Goal: Task Accomplishment & Management: Use online tool/utility

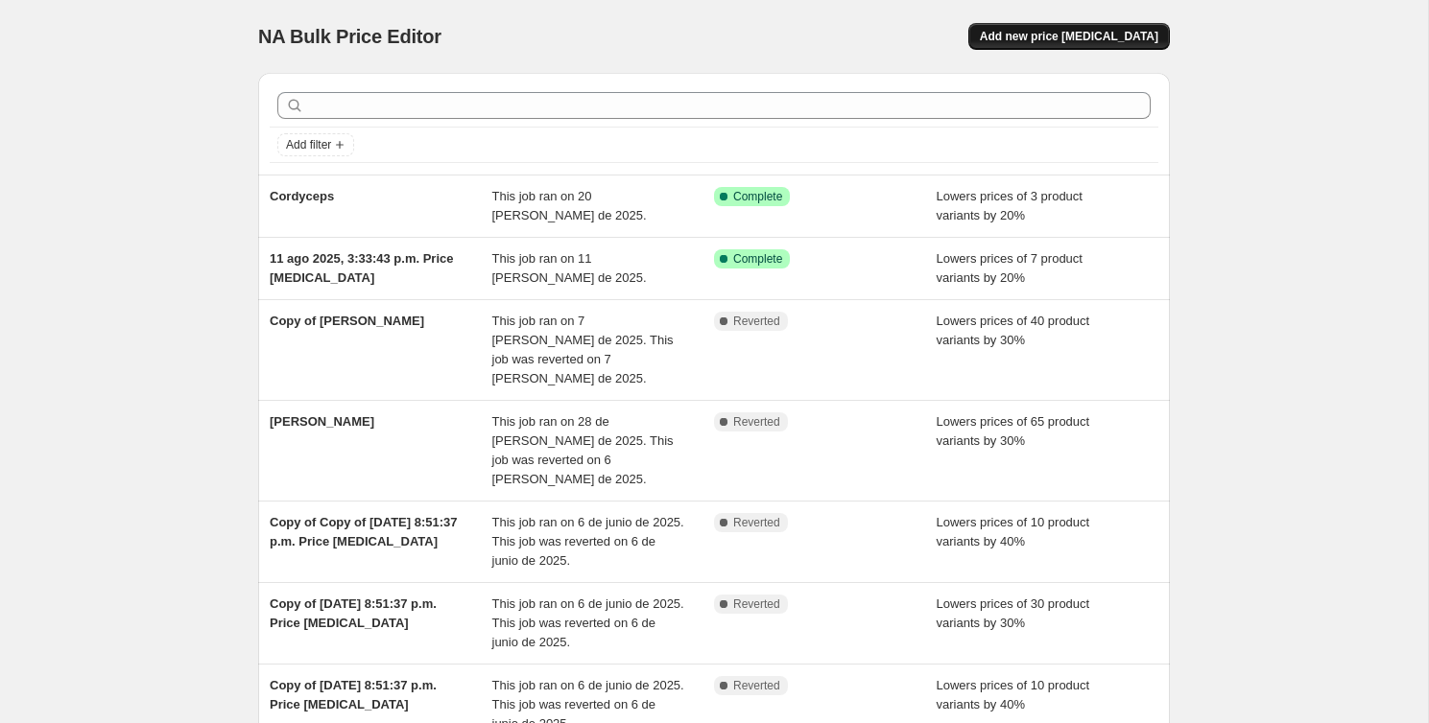
click at [1065, 24] on button "Add new price [MEDICAL_DATA]" at bounding box center [1068, 36] width 201 height 27
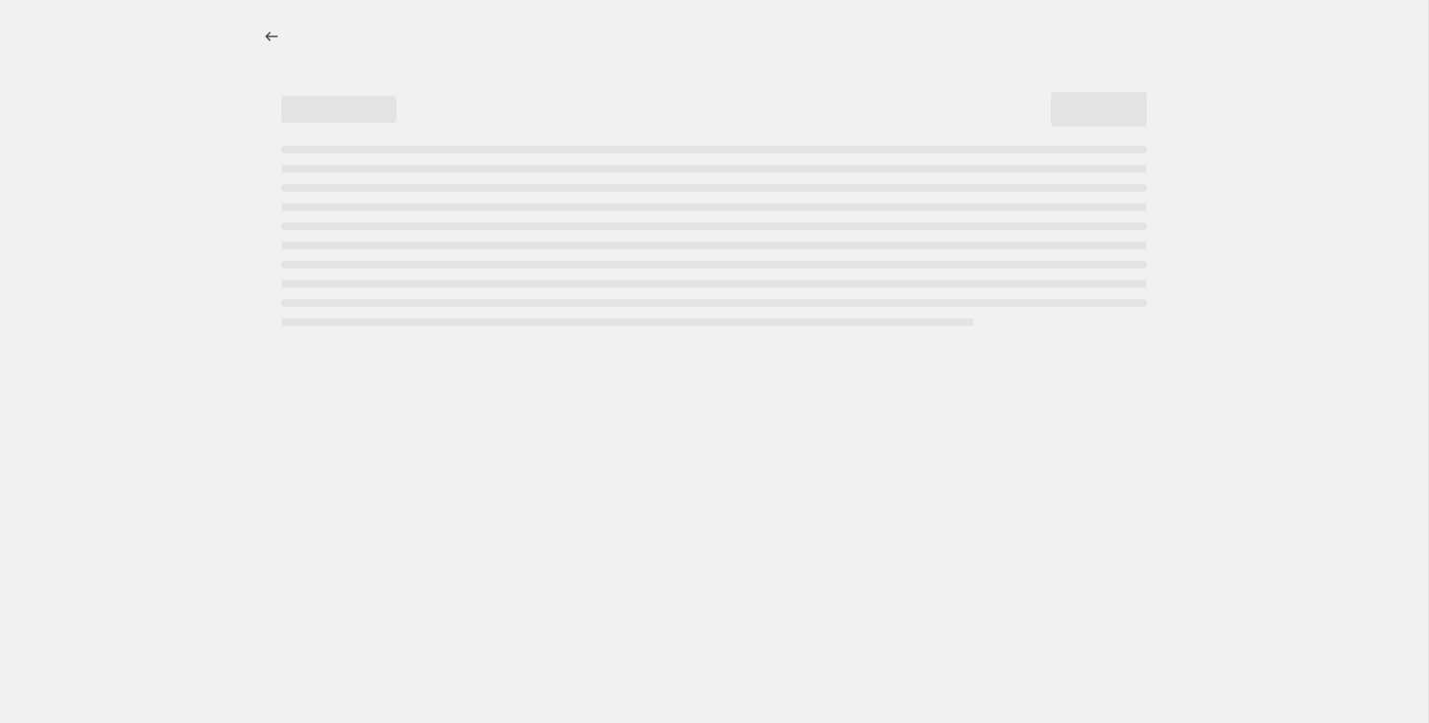
select select "percentage"
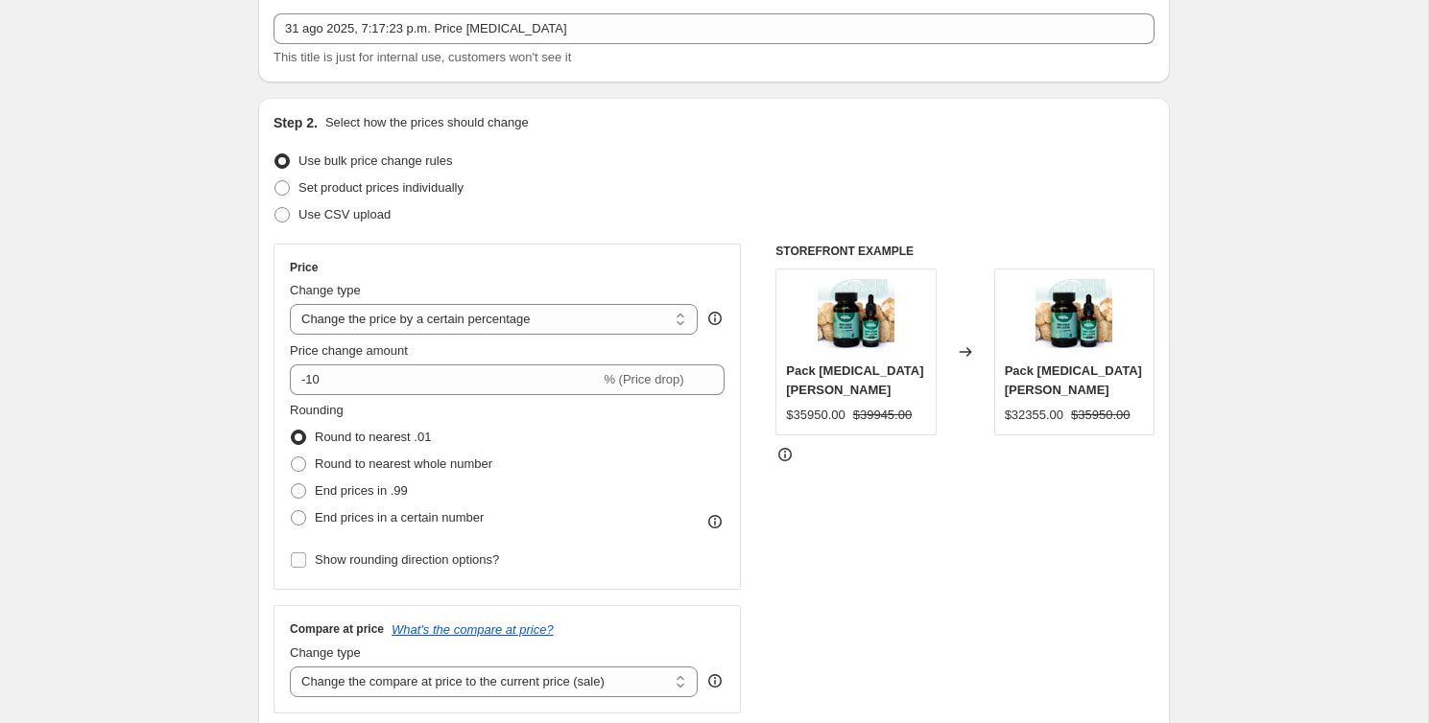
scroll to position [111, 0]
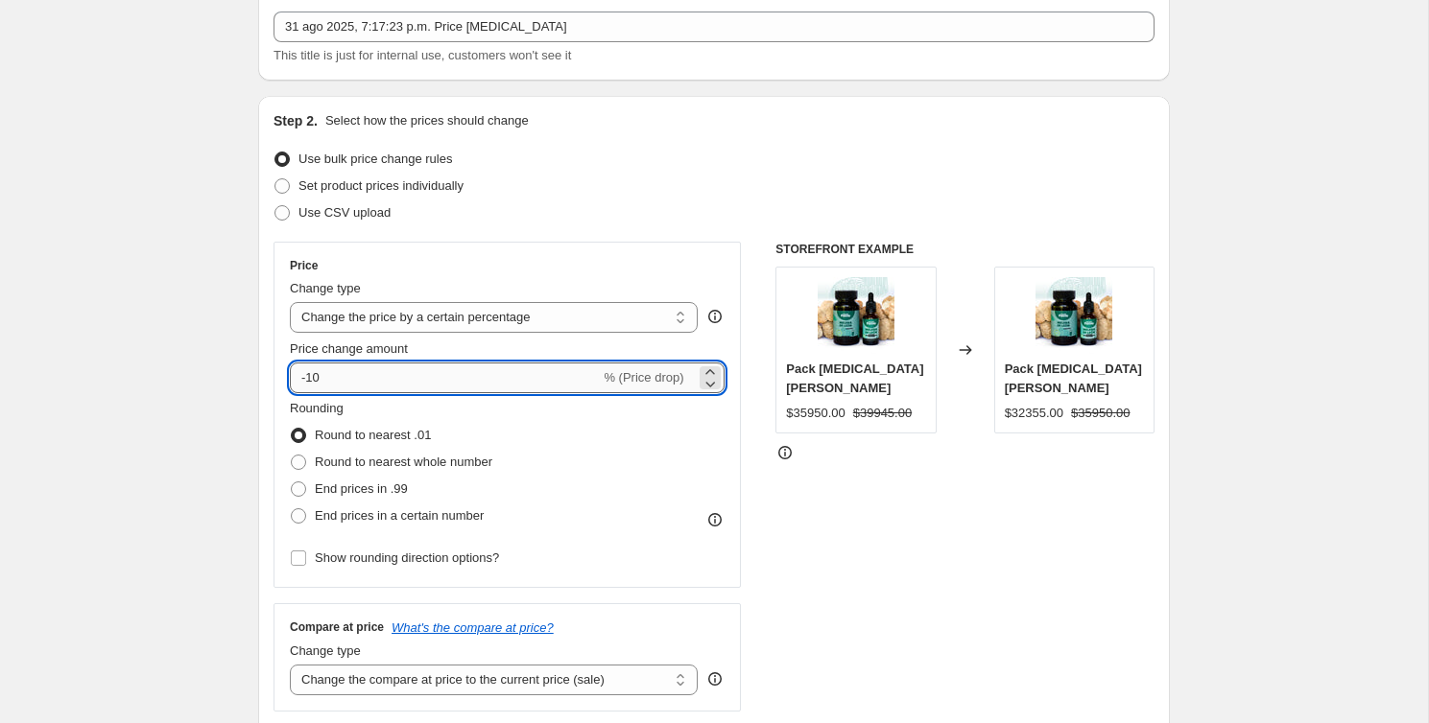
click at [322, 379] on input "-10" at bounding box center [445, 378] width 310 height 31
type input "-18"
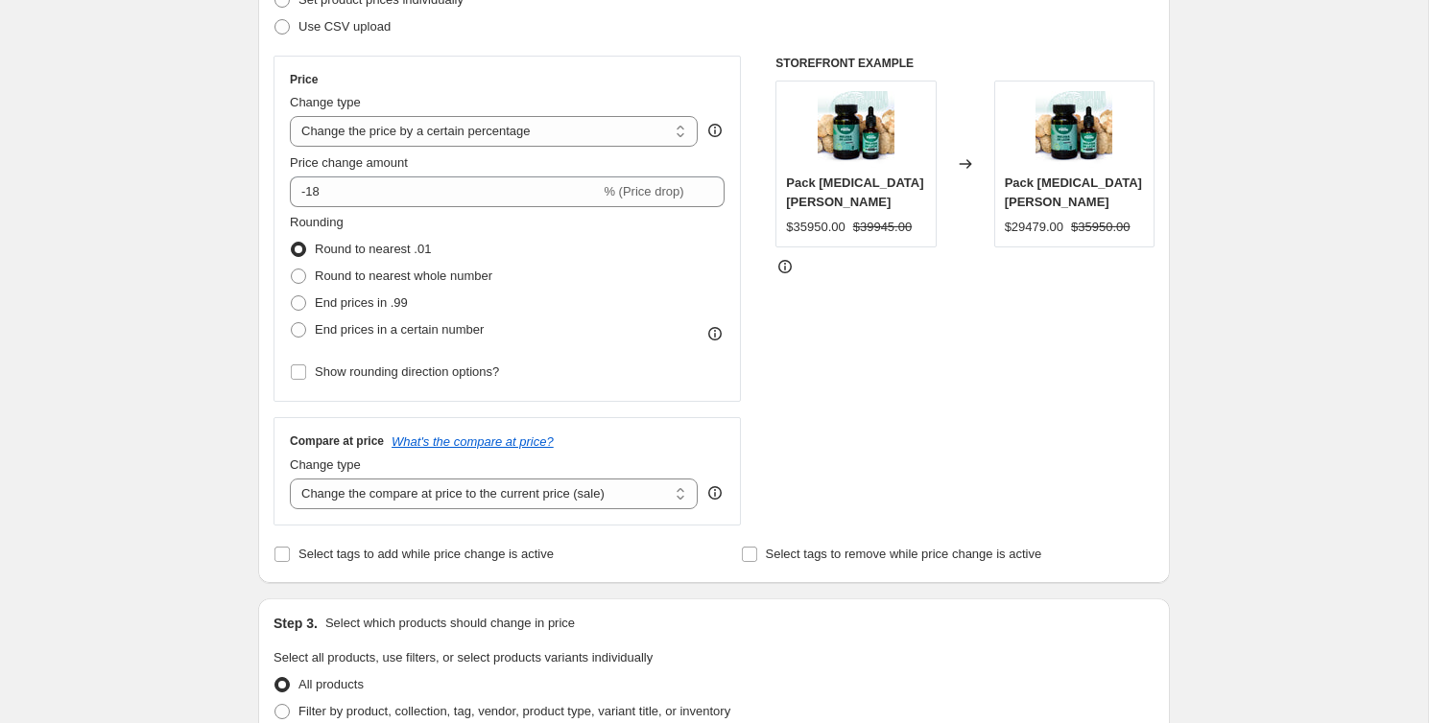
scroll to position [299, 0]
click at [473, 492] on select "Change the compare at price to the current price (sale) Change the compare at p…" at bounding box center [494, 492] width 408 height 31
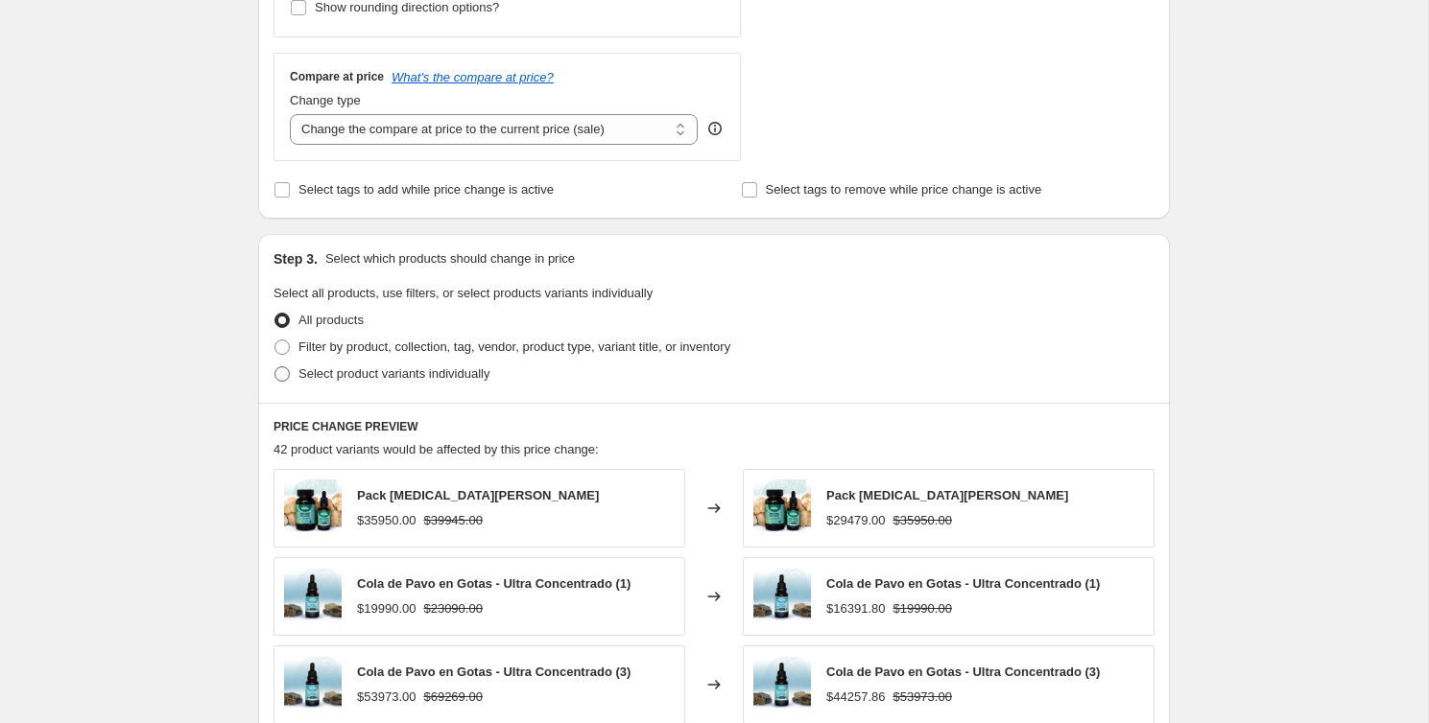
scroll to position [670, 0]
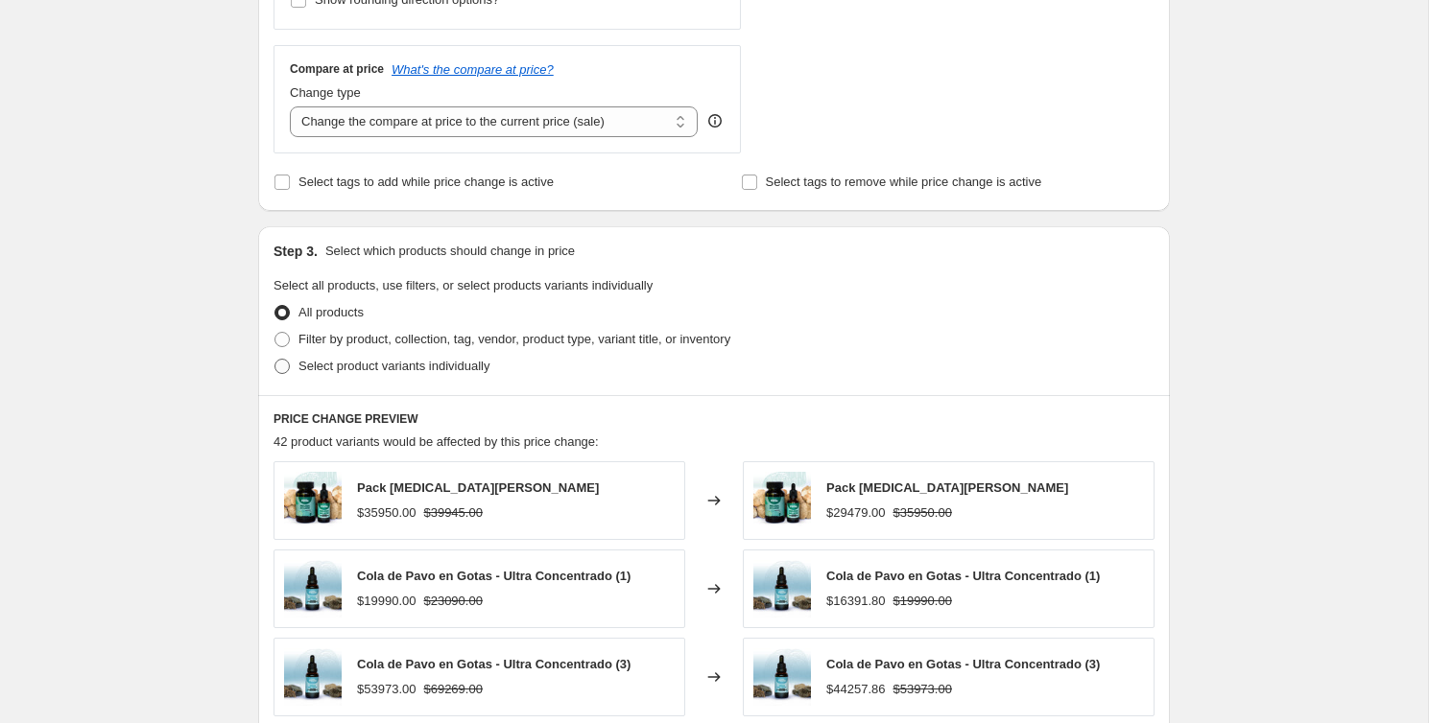
click at [284, 371] on span at bounding box center [281, 366] width 15 height 15
click at [275, 360] on input "Select product variants individually" at bounding box center [274, 359] width 1 height 1
radio input "true"
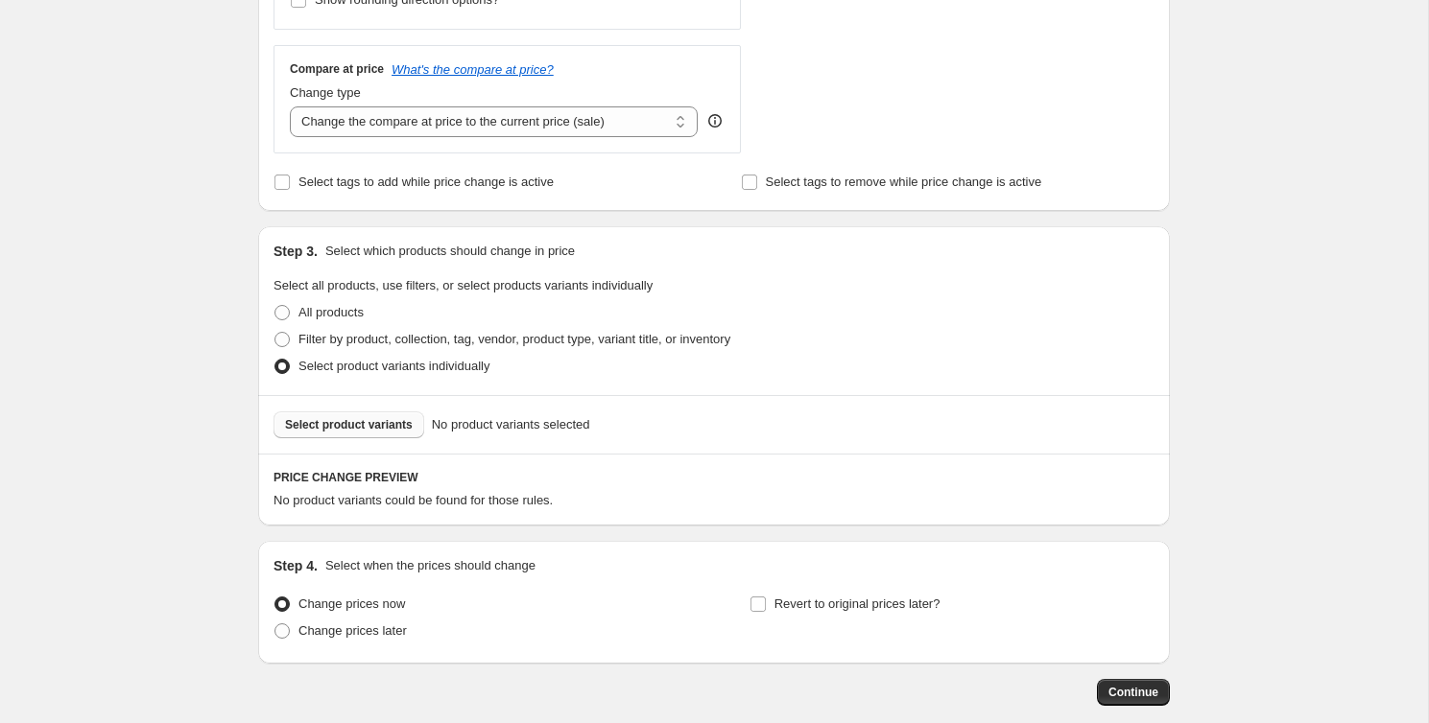
scroll to position [689, 0]
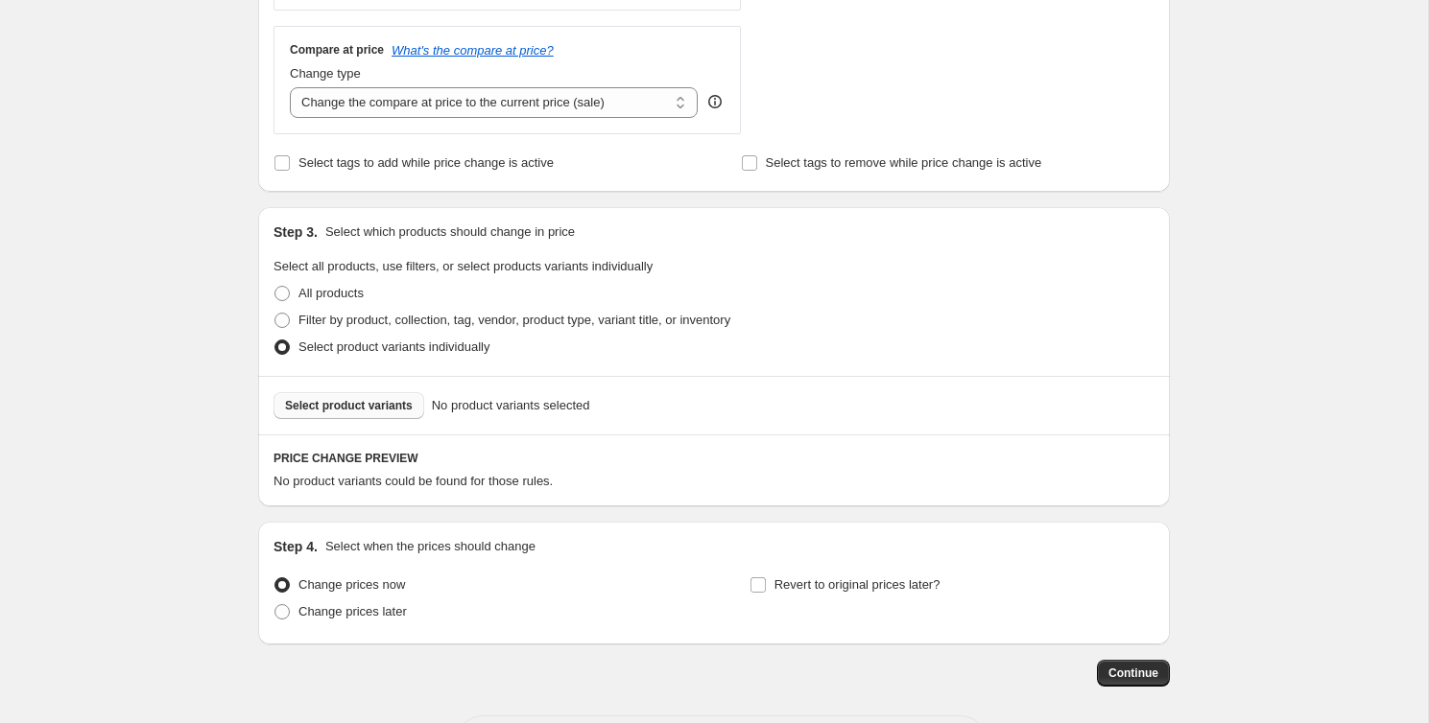
click at [369, 416] on button "Select product variants" at bounding box center [348, 405] width 151 height 27
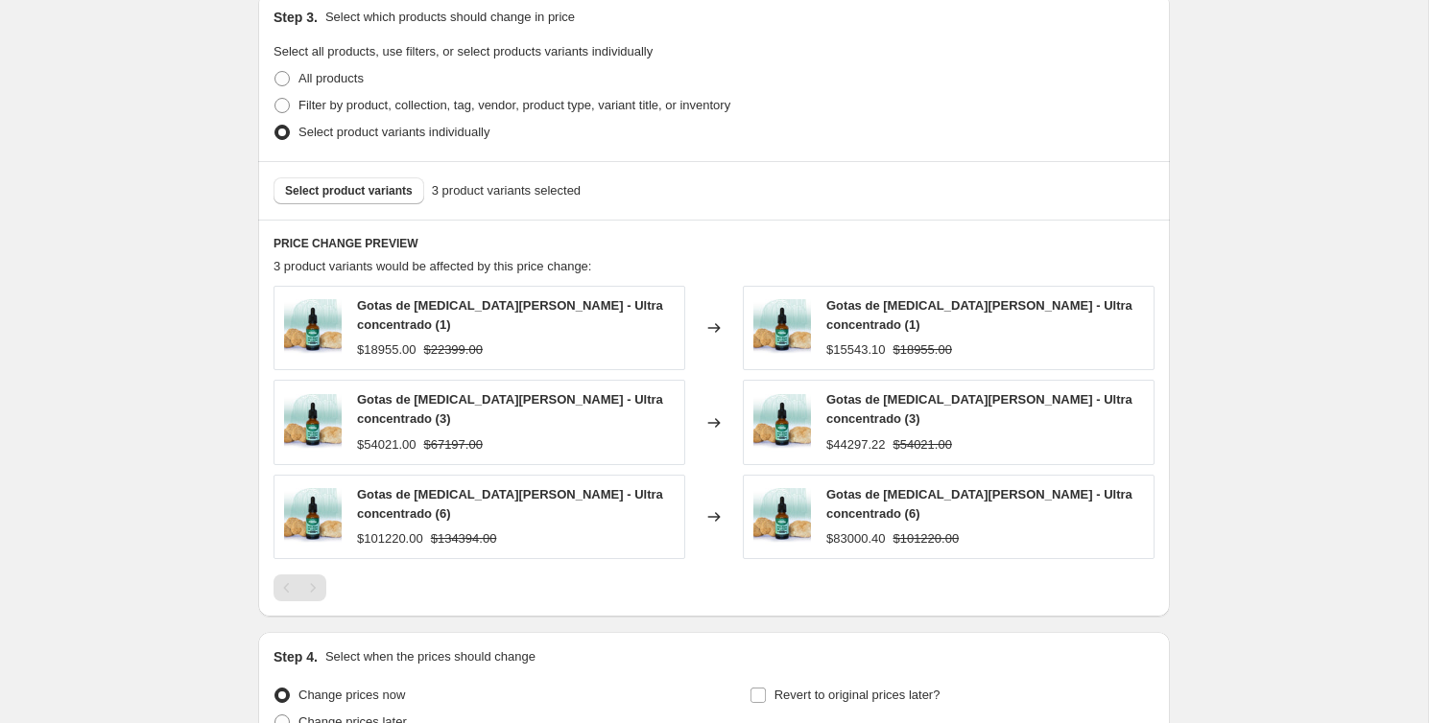
scroll to position [1077, 0]
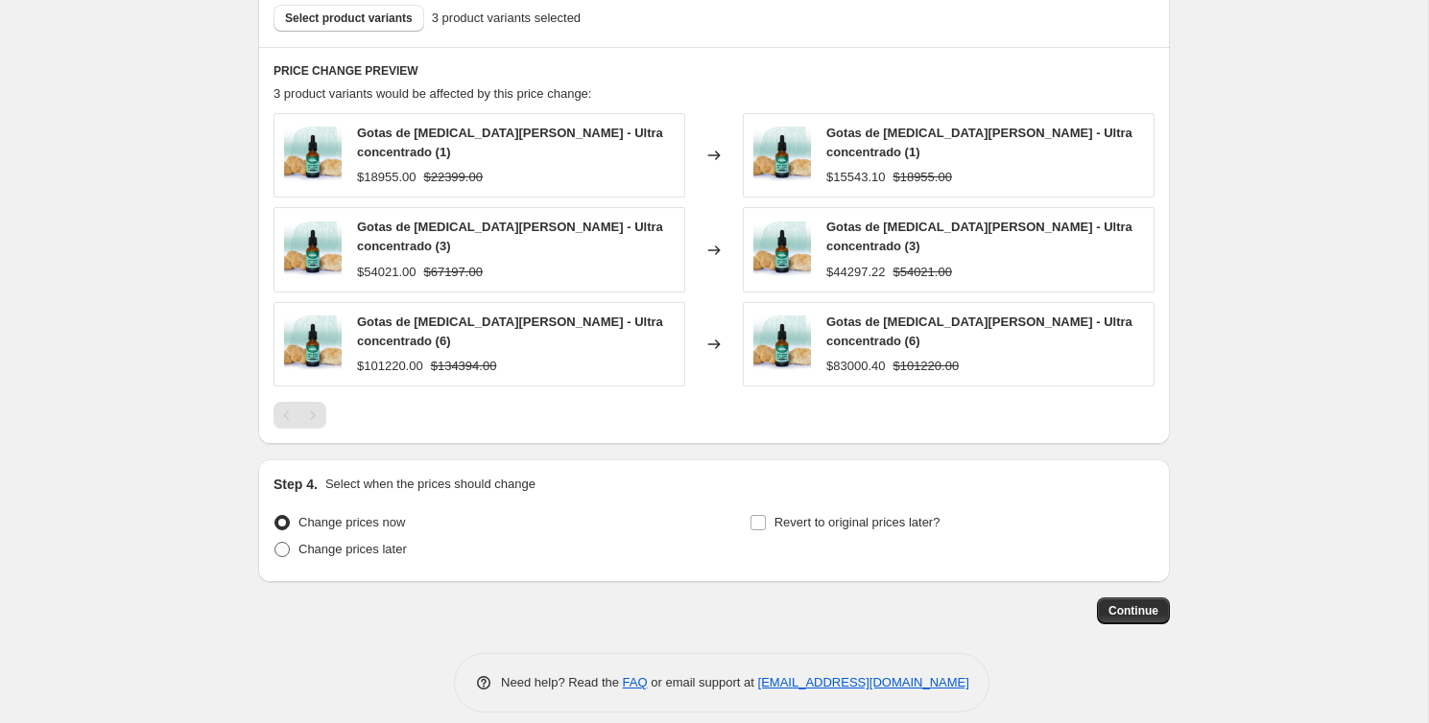
click at [288, 542] on span at bounding box center [281, 549] width 15 height 15
click at [275, 542] on input "Change prices later" at bounding box center [274, 542] width 1 height 1
radio input "true"
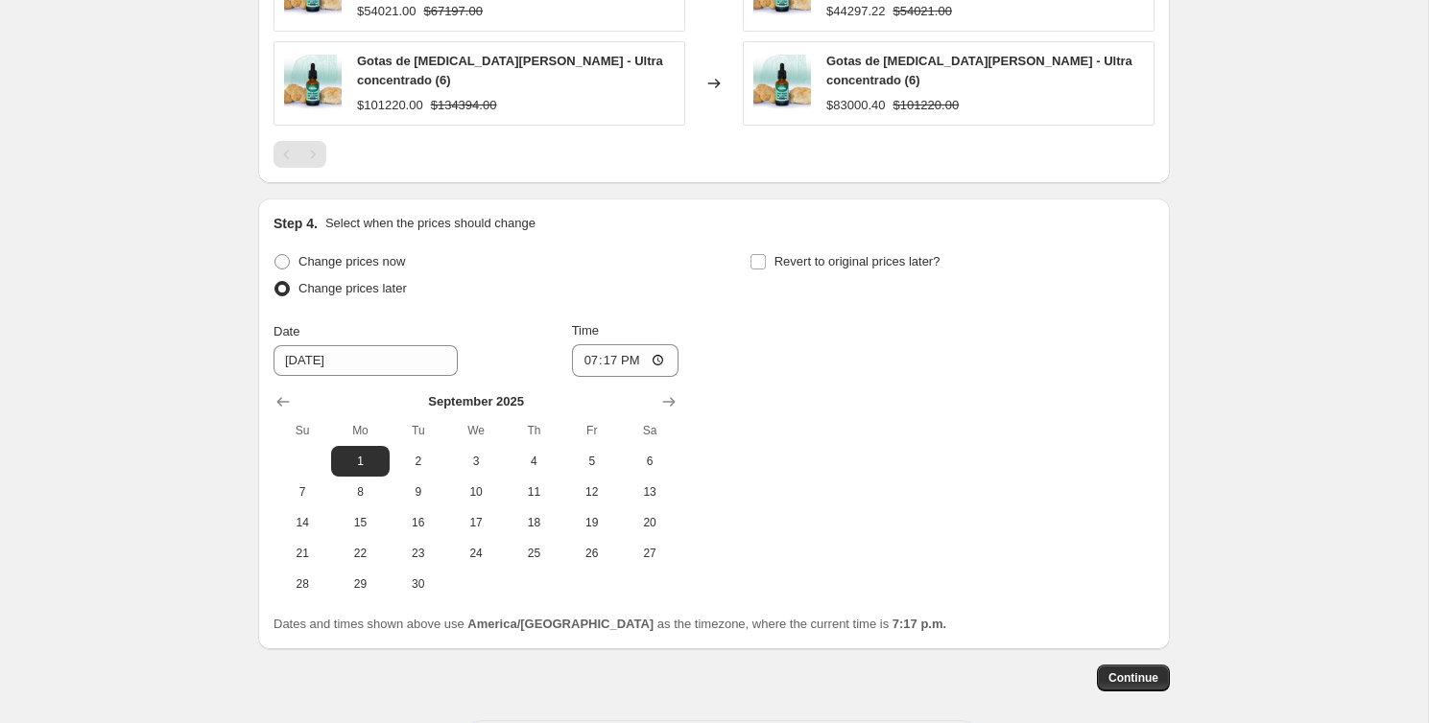
scroll to position [1354, 0]
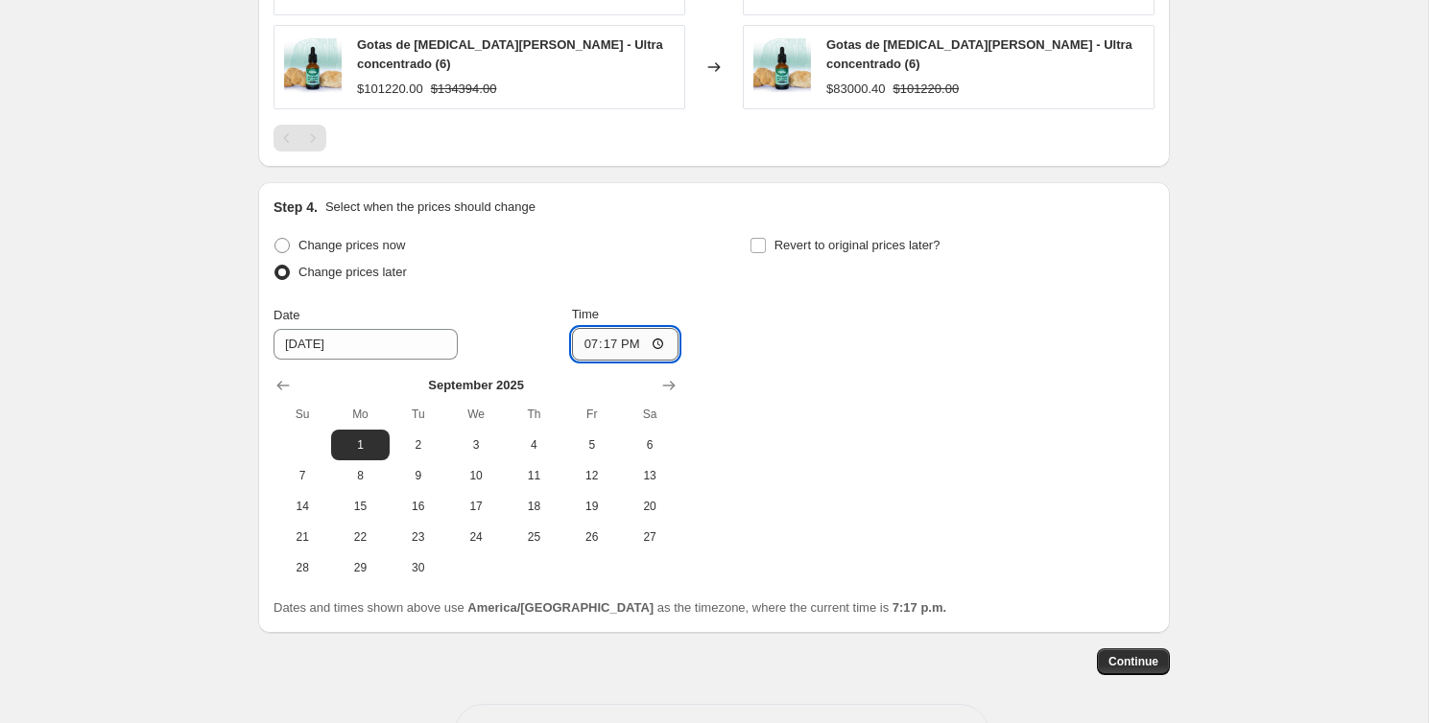
click at [589, 328] on input "19:17" at bounding box center [625, 344] width 107 height 33
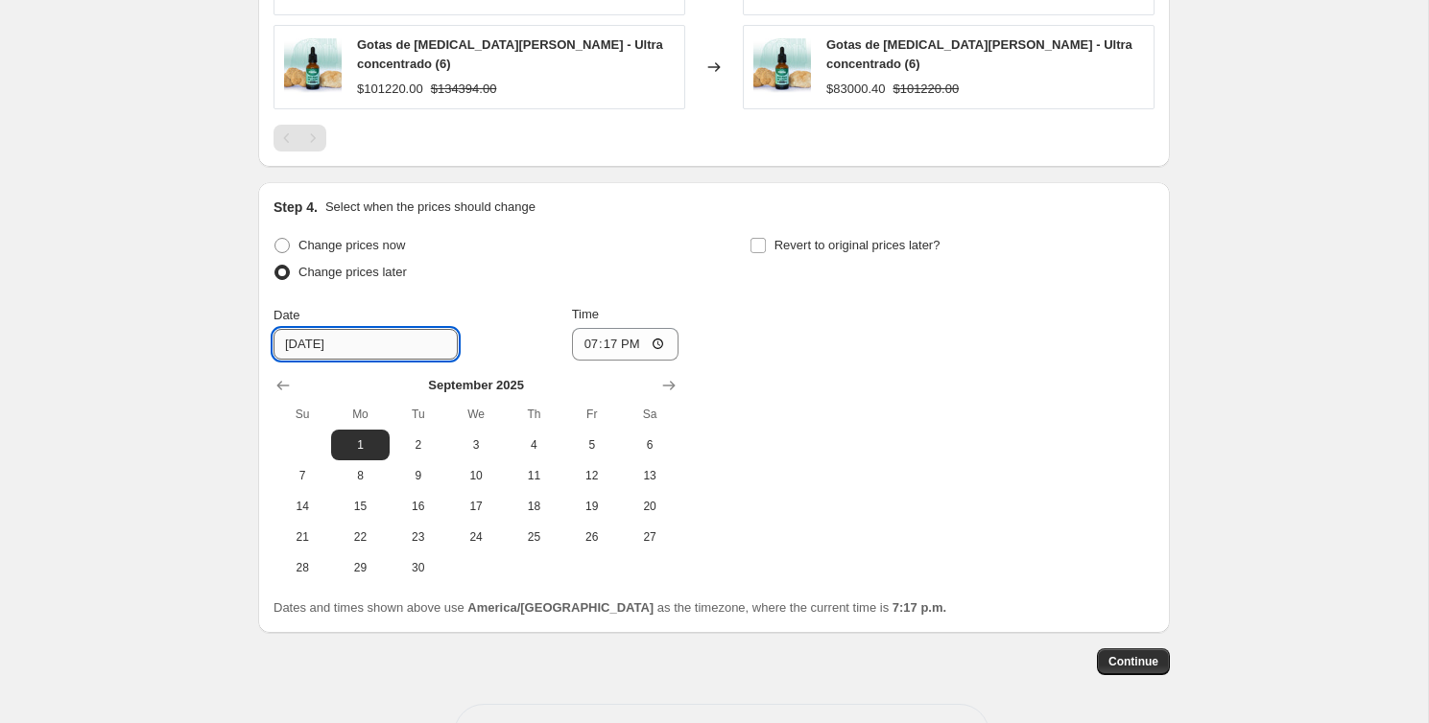
click at [308, 333] on input "[DATE]" at bounding box center [365, 344] width 184 height 31
click at [295, 375] on button "Show previous month, August 2025" at bounding box center [283, 385] width 27 height 27
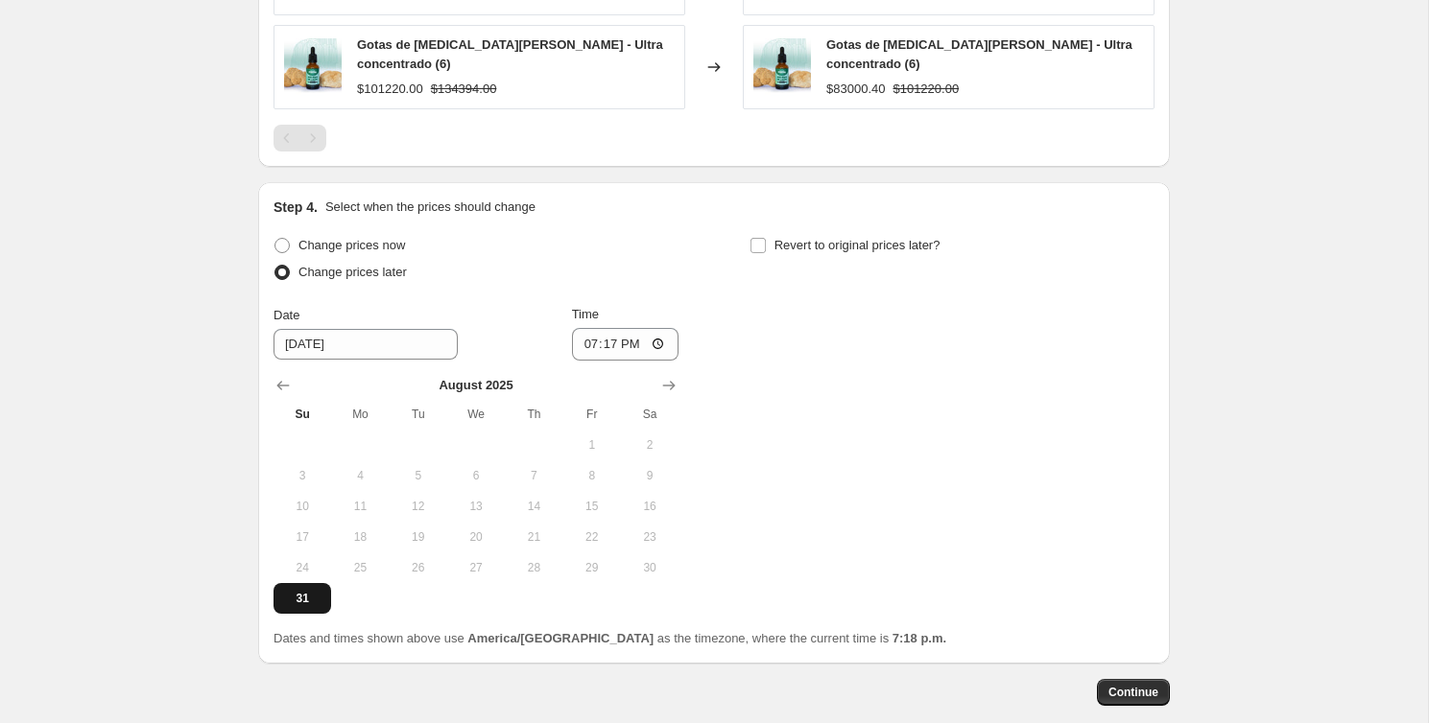
click at [289, 591] on span "31" at bounding box center [302, 598] width 42 height 15
type input "[DATE]"
drag, startPoint x: 587, startPoint y: 316, endPoint x: 577, endPoint y: 329, distance: 17.1
click at [587, 328] on input "19:17" at bounding box center [625, 344] width 107 height 33
type input "00:00"
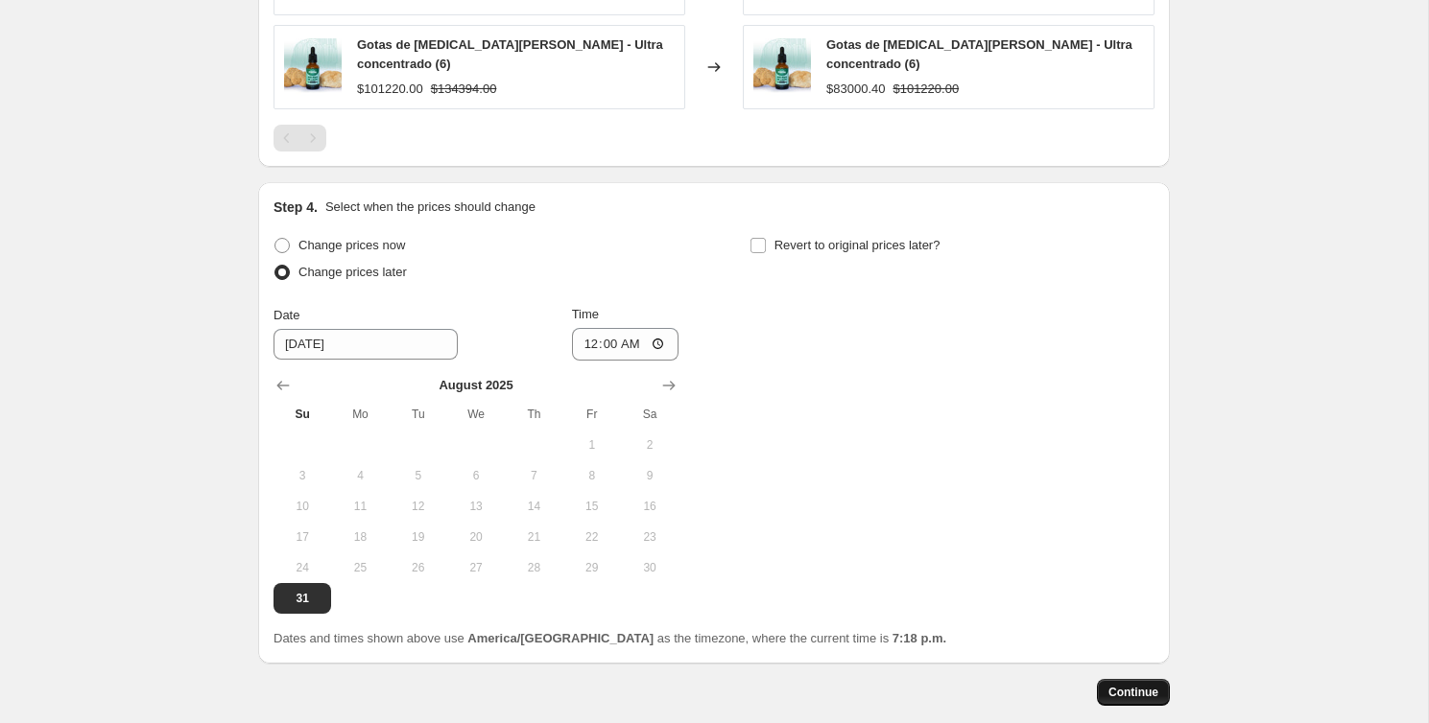
click at [1140, 685] on span "Continue" at bounding box center [1133, 692] width 50 height 15
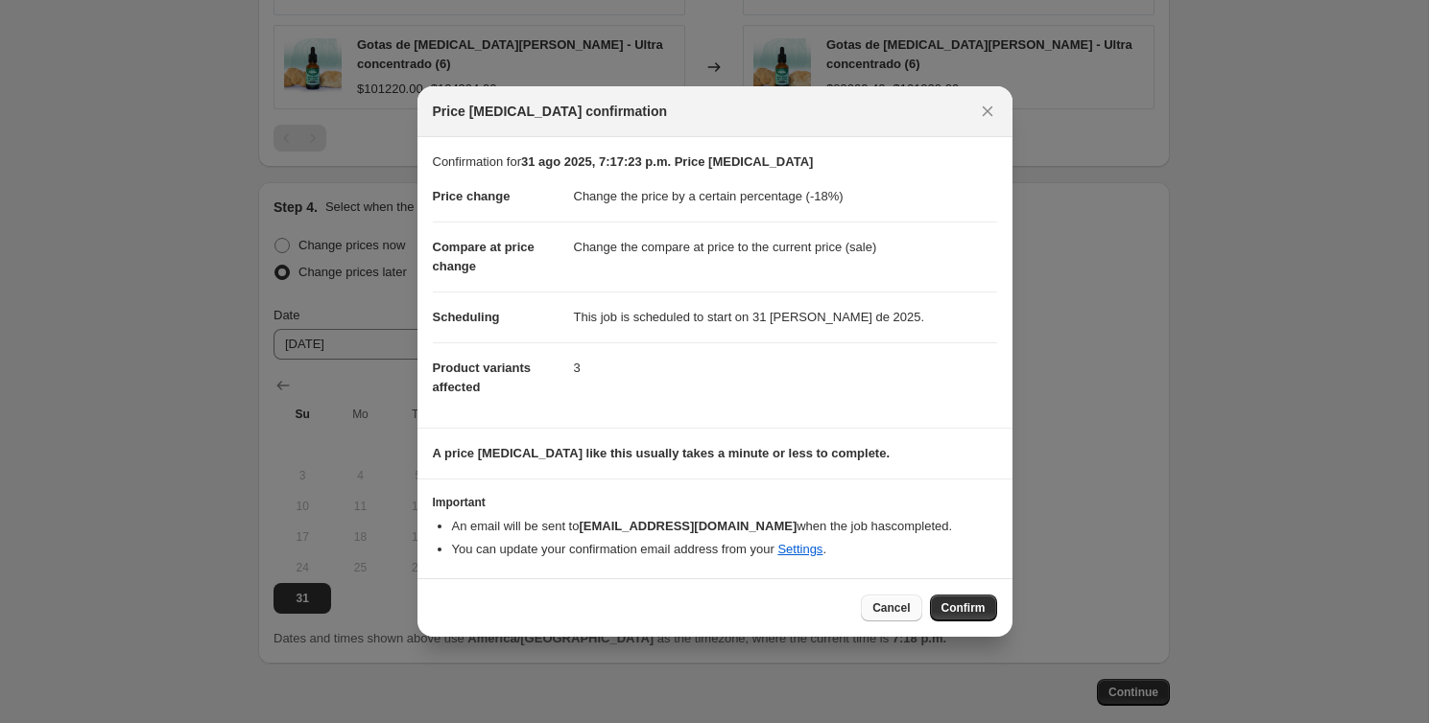
click at [890, 610] on span "Cancel" at bounding box center [890, 608] width 37 height 15
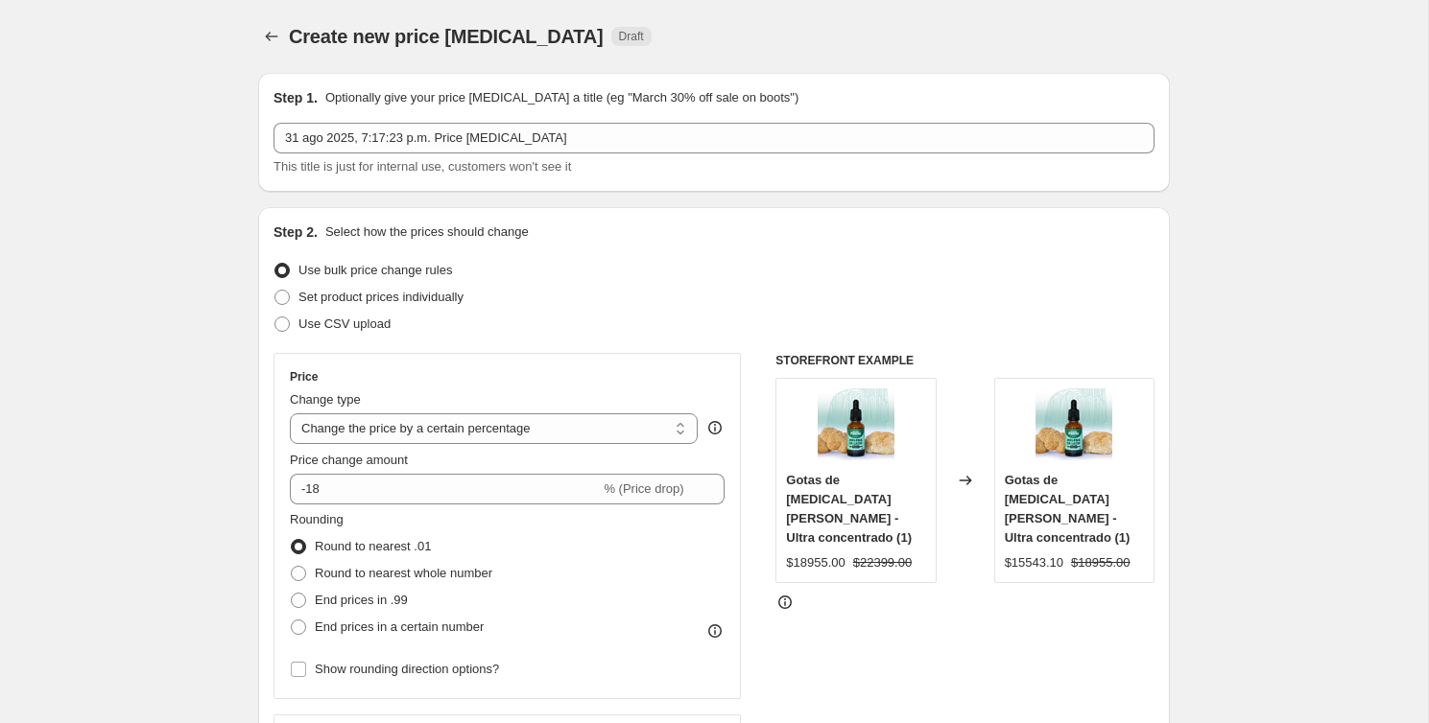
scroll to position [1354, 0]
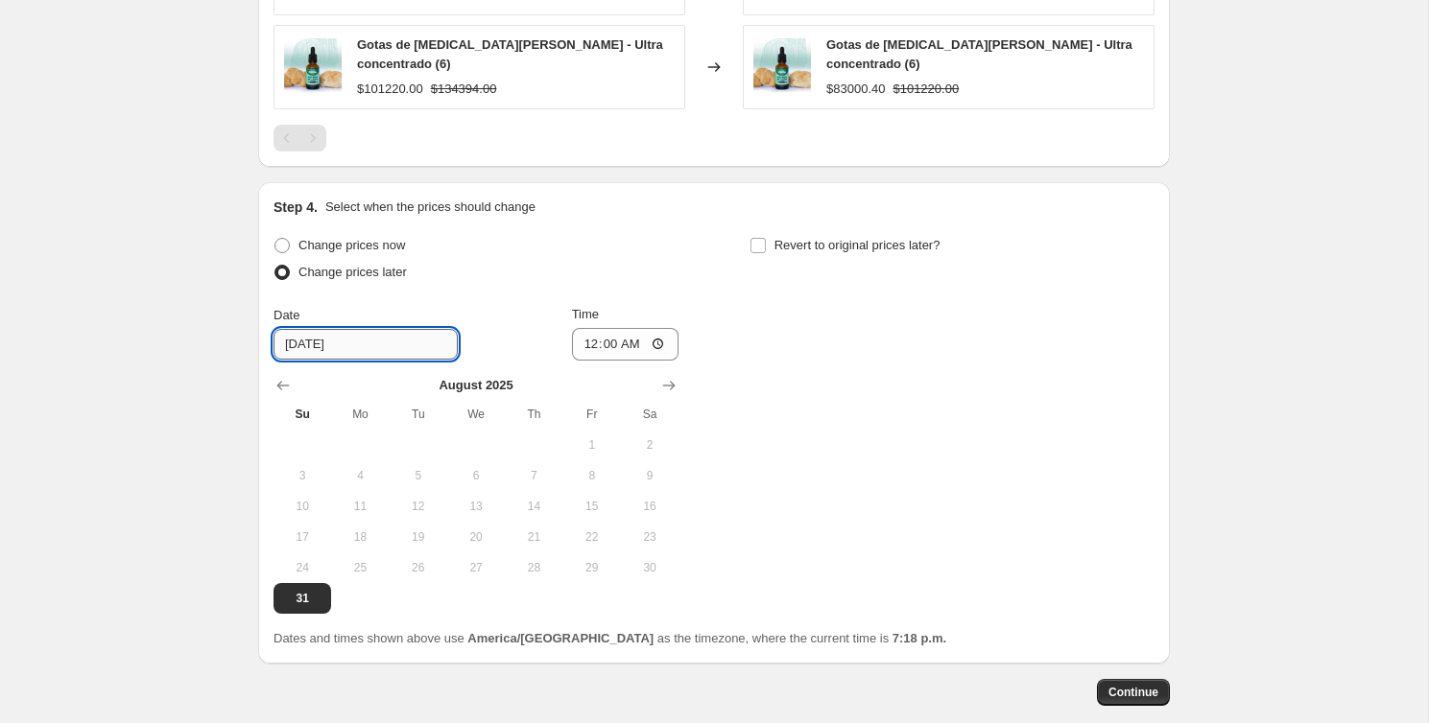
click at [337, 329] on input "[DATE]" at bounding box center [365, 344] width 184 height 31
click at [670, 376] on icon "Show next month, September 2025" at bounding box center [668, 385] width 19 height 19
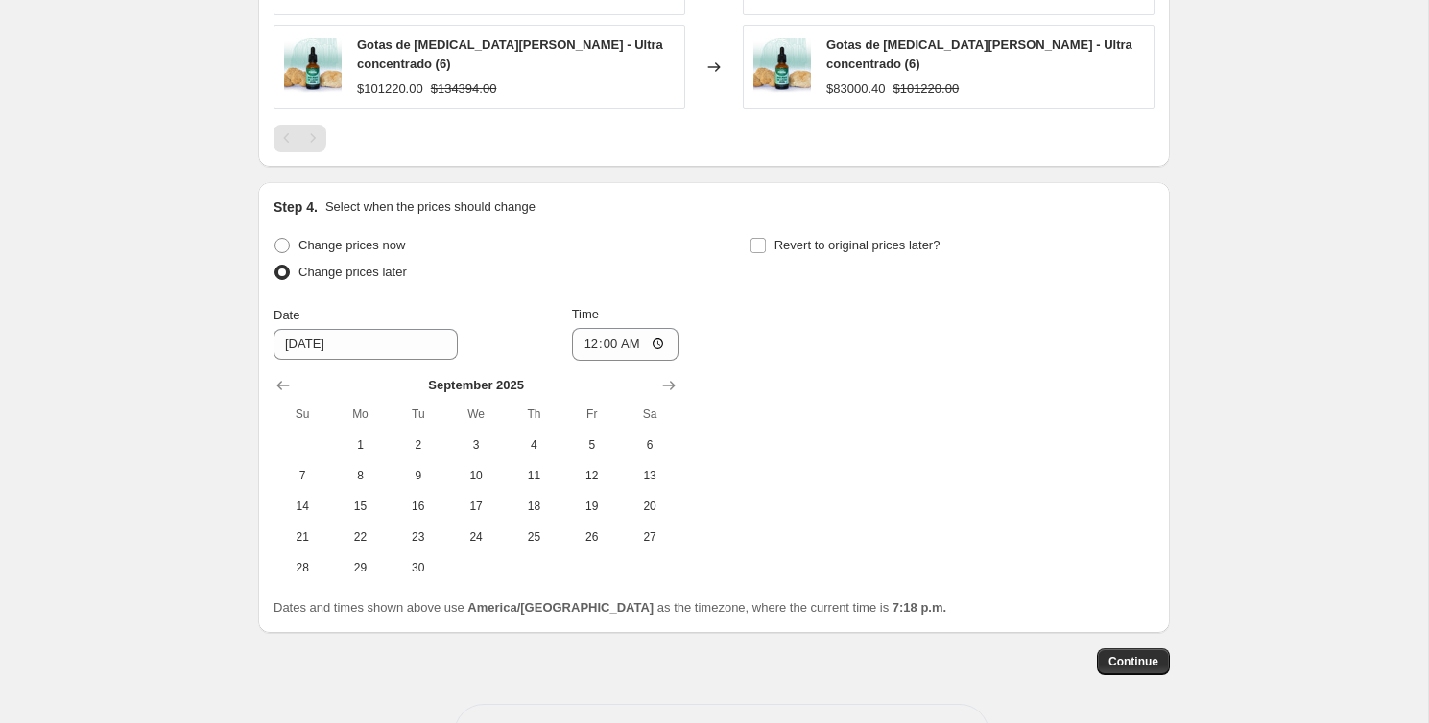
drag, startPoint x: 363, startPoint y: 413, endPoint x: 547, endPoint y: 353, distance: 193.6
click at [363, 430] on button "1" at bounding box center [360, 445] width 58 height 31
type input "[DATE]"
click at [611, 328] on input "00:00" at bounding box center [625, 344] width 107 height 33
click at [606, 328] on input "00:00" at bounding box center [625, 344] width 107 height 33
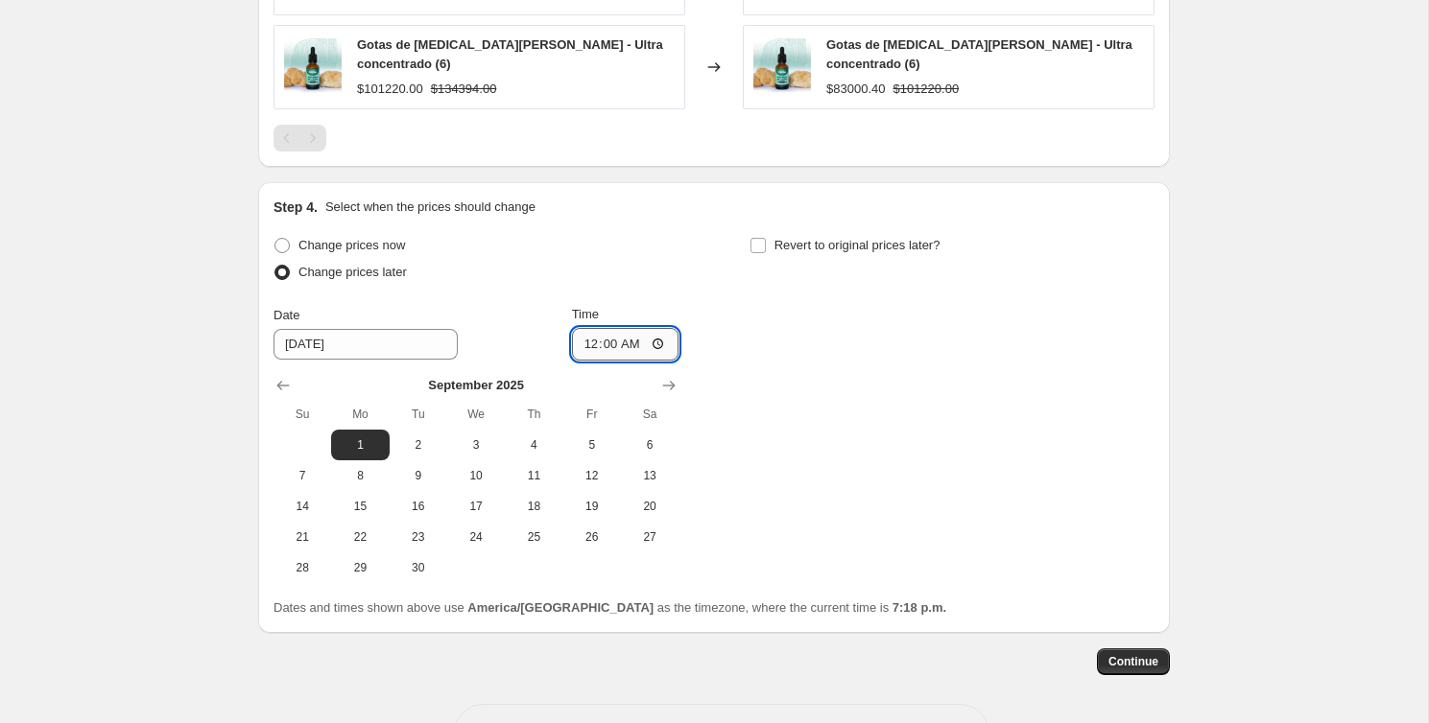
type input "00:01"
click at [1157, 654] on span "Continue" at bounding box center [1133, 661] width 50 height 15
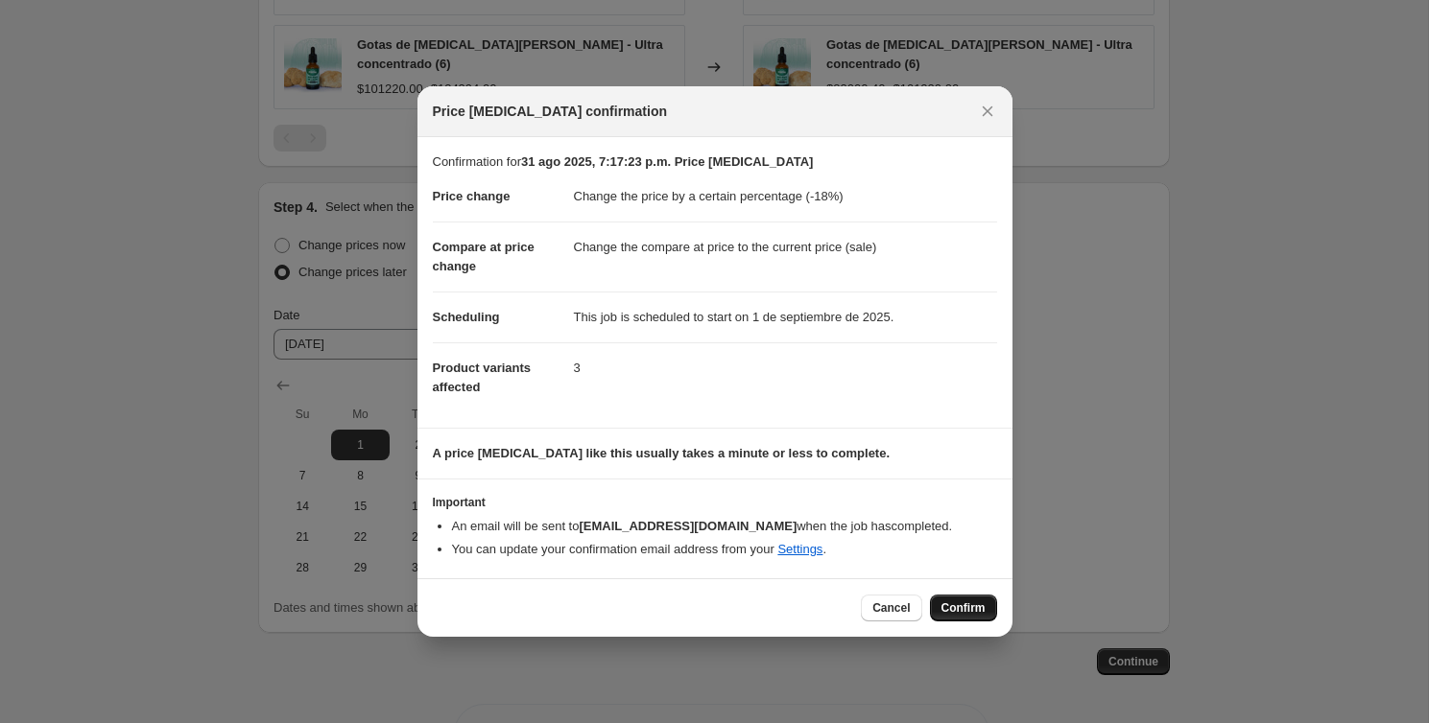
click at [985, 621] on button "Confirm" at bounding box center [963, 608] width 67 height 27
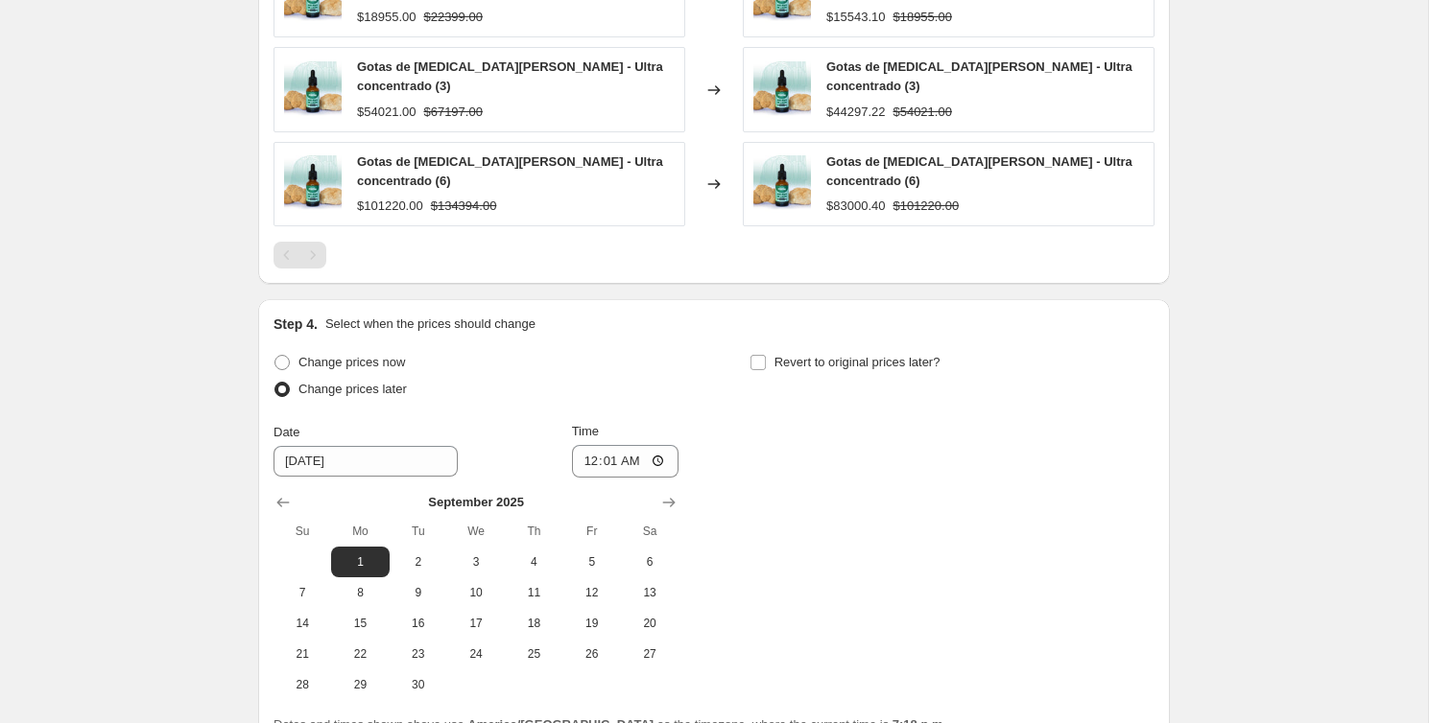
scroll to position [1522, 0]
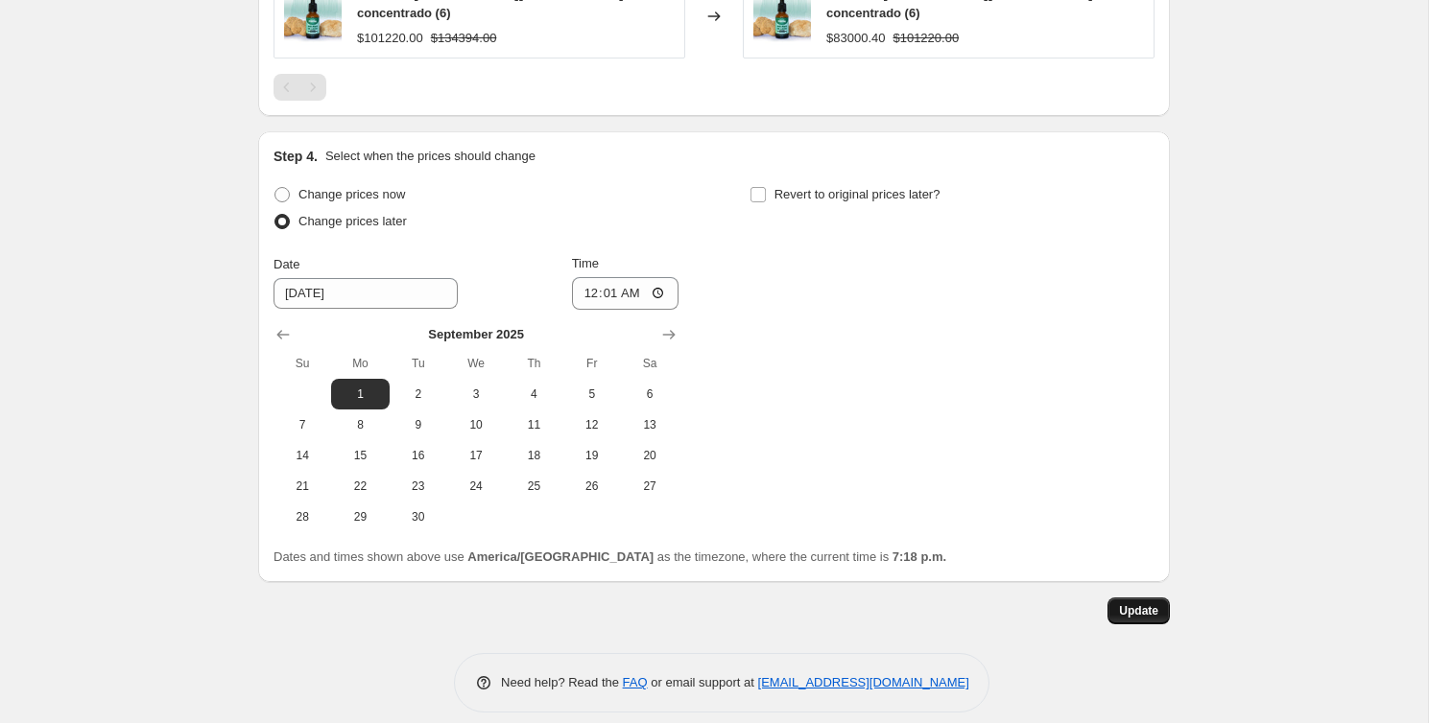
click at [1152, 602] on button "Update" at bounding box center [1138, 611] width 62 height 27
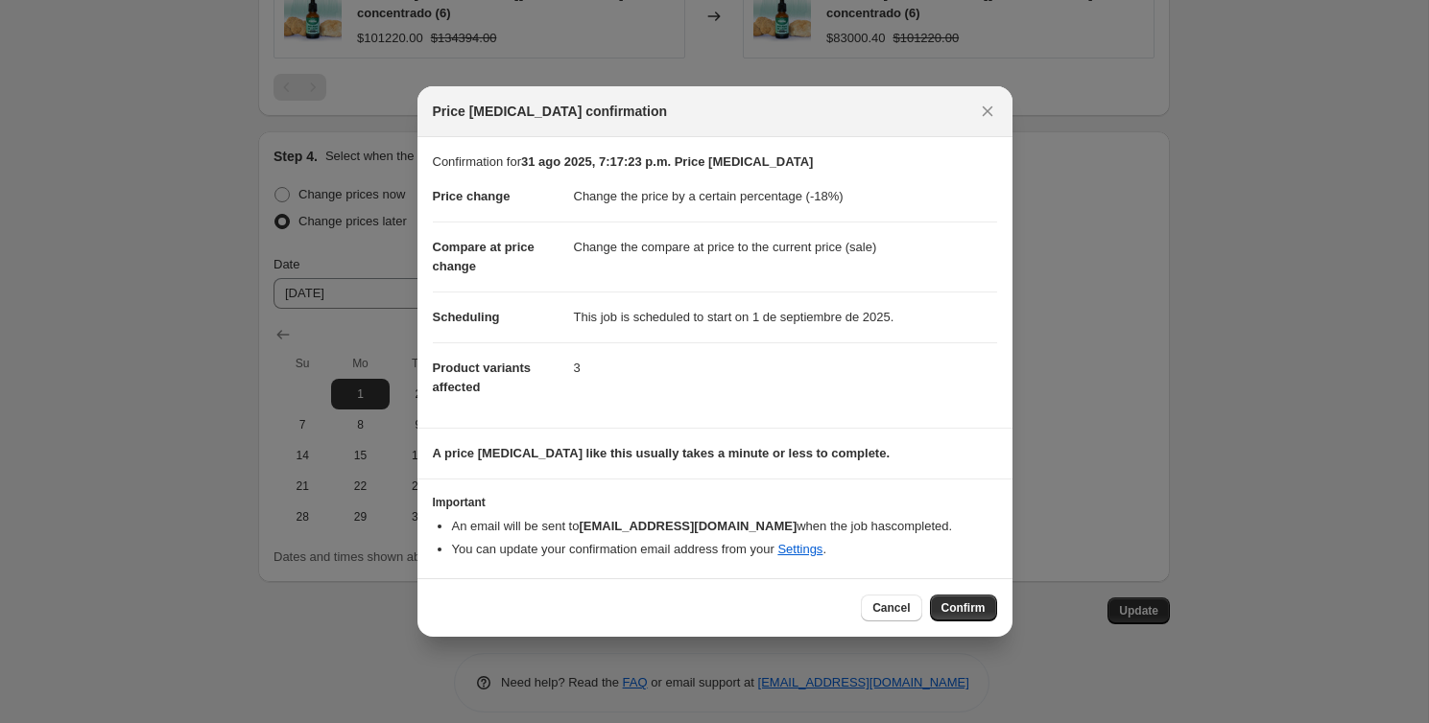
drag, startPoint x: 975, startPoint y: 607, endPoint x: 956, endPoint y: 605, distance: 19.3
click at [975, 607] on span "Confirm" at bounding box center [963, 608] width 44 height 15
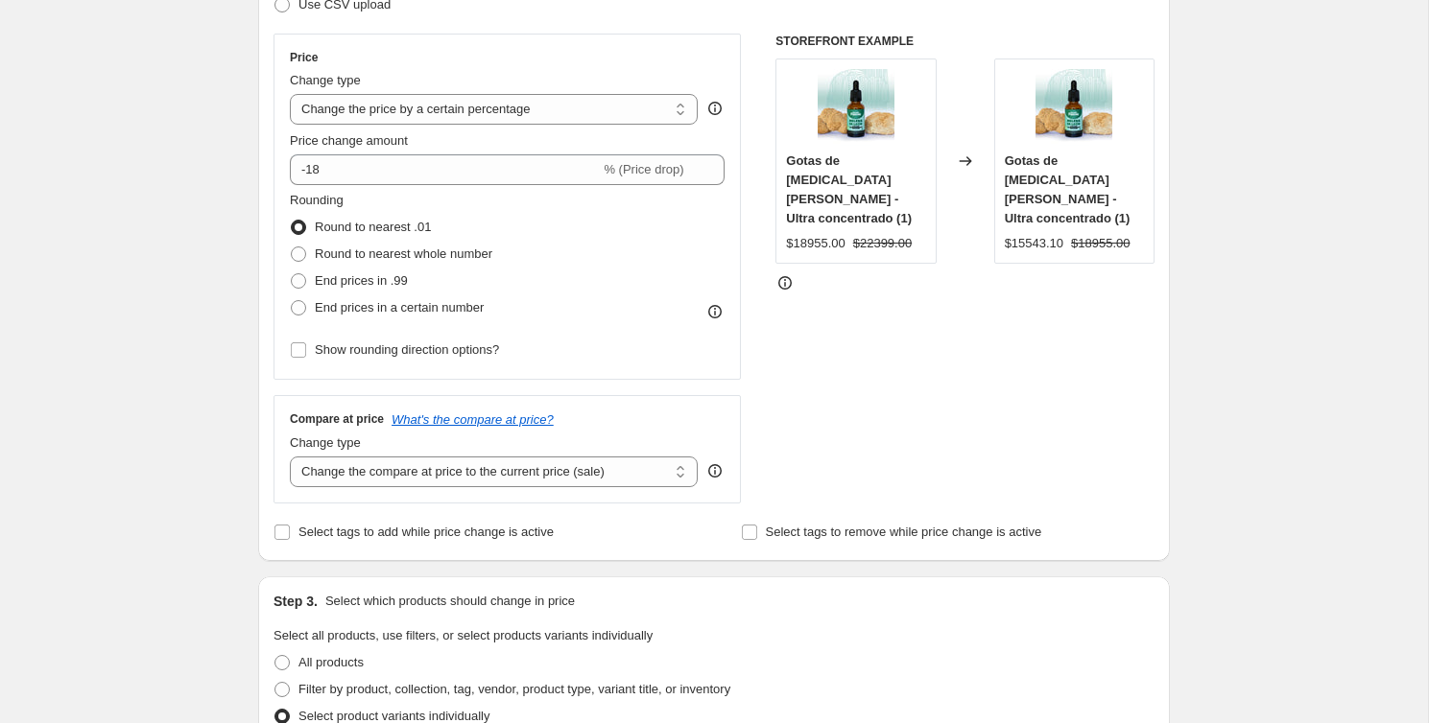
scroll to position [425, 0]
